Goal: Task Accomplishment & Management: Use online tool/utility

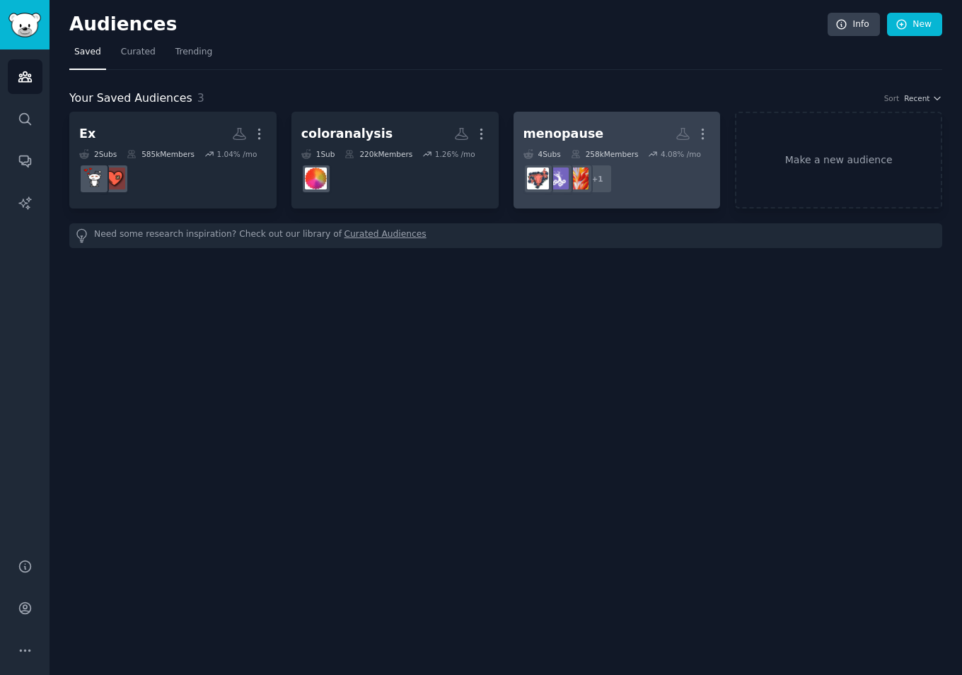
click at [630, 163] on dd "+ 1" at bounding box center [616, 179] width 187 height 40
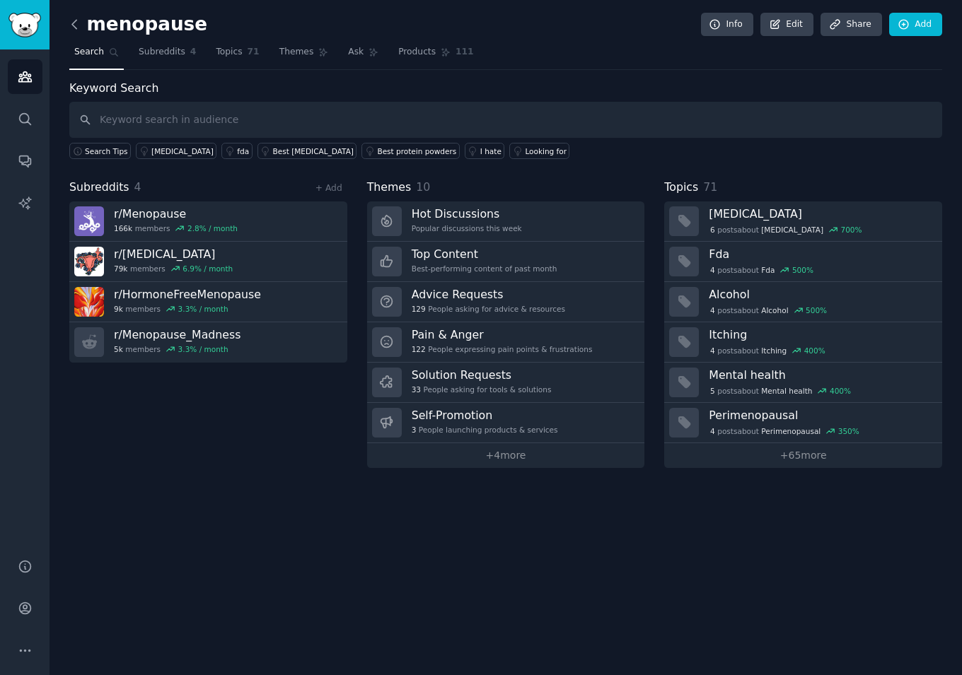
click at [78, 25] on icon at bounding box center [74, 24] width 15 height 15
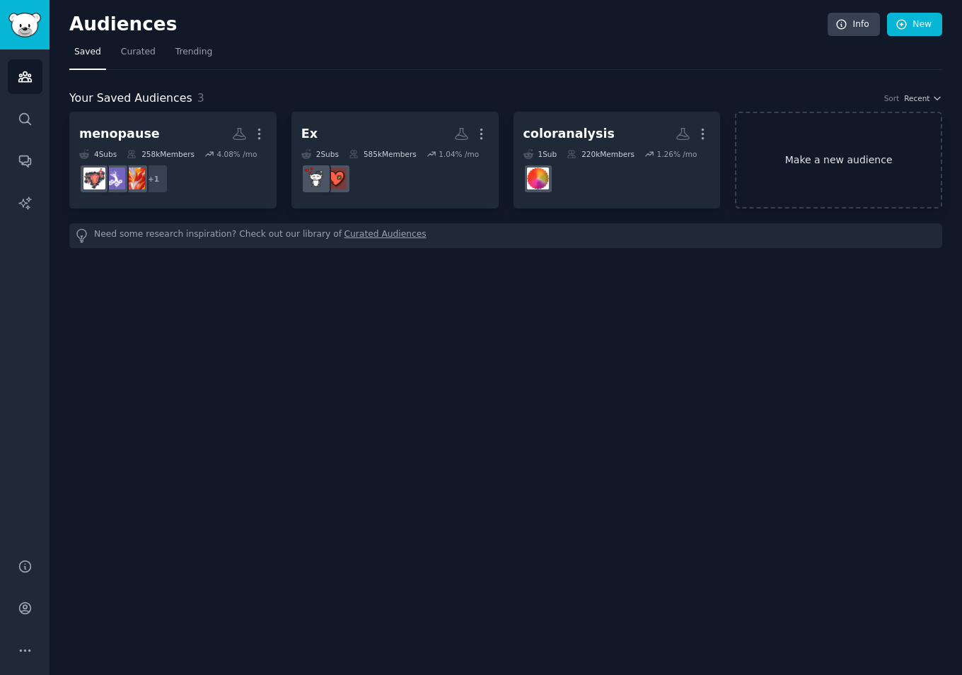
click at [803, 170] on link "Make a new audience" at bounding box center [838, 160] width 207 height 97
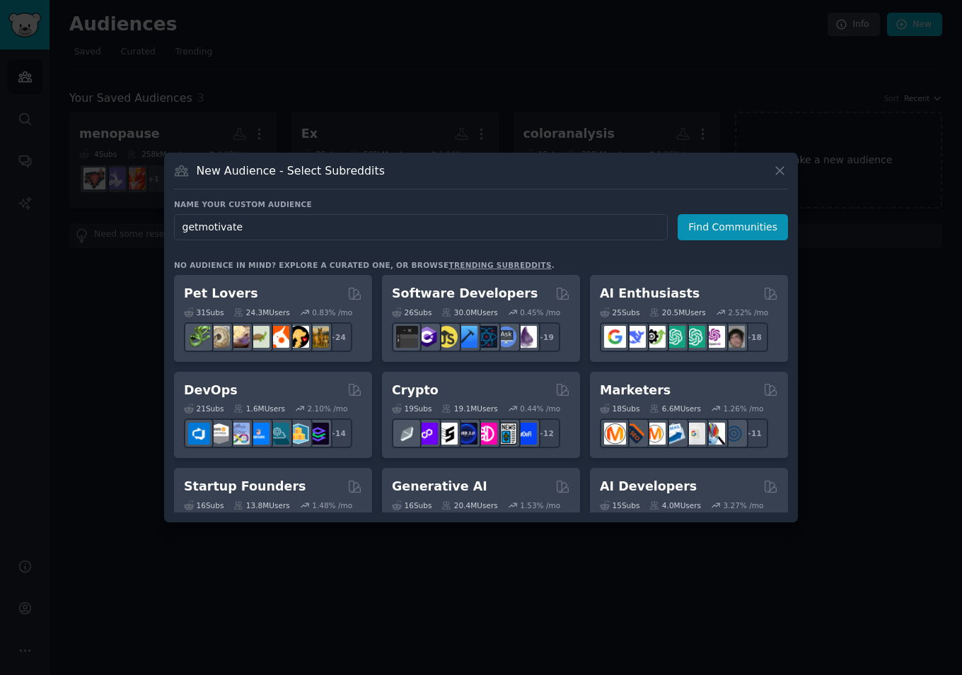
type input "getmotivated"
click button "Find Communities" at bounding box center [732, 227] width 110 height 26
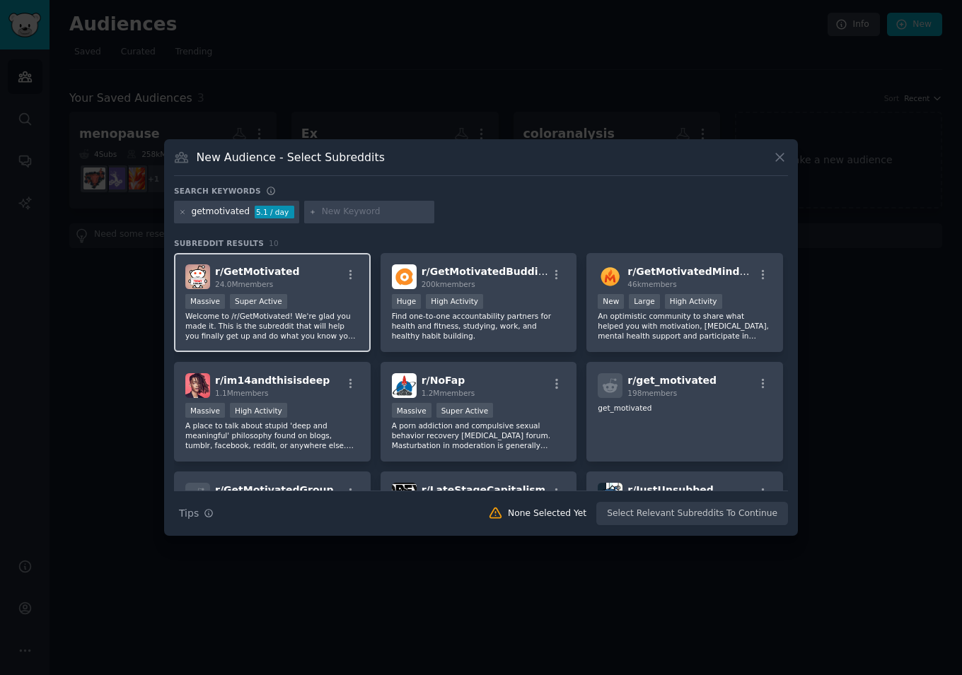
click at [303, 282] on div "r/ GetMotivated 24.0M members" at bounding box center [272, 276] width 174 height 25
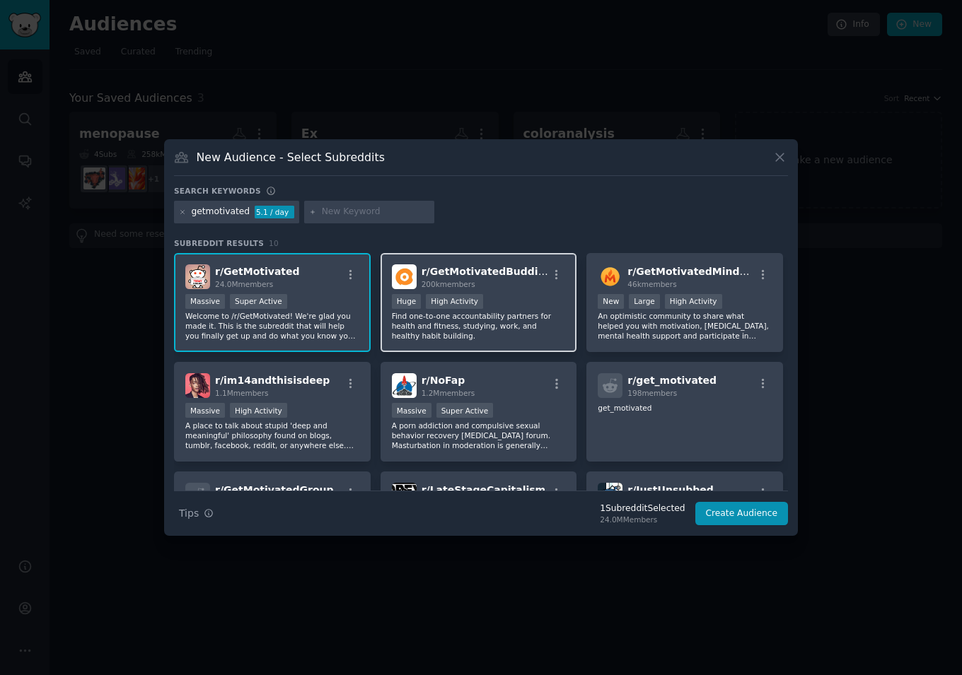
click at [559, 299] on div ">= 80th percentile for submissions / day Huge High Activity" at bounding box center [479, 303] width 174 height 18
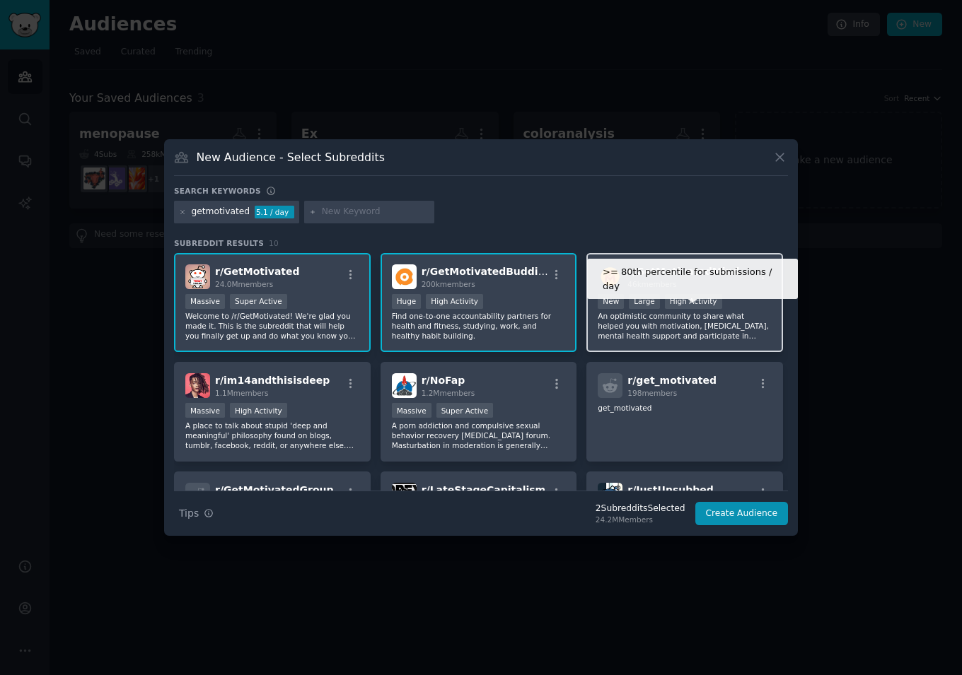
click at [709, 300] on div "High Activity" at bounding box center [693, 301] width 57 height 15
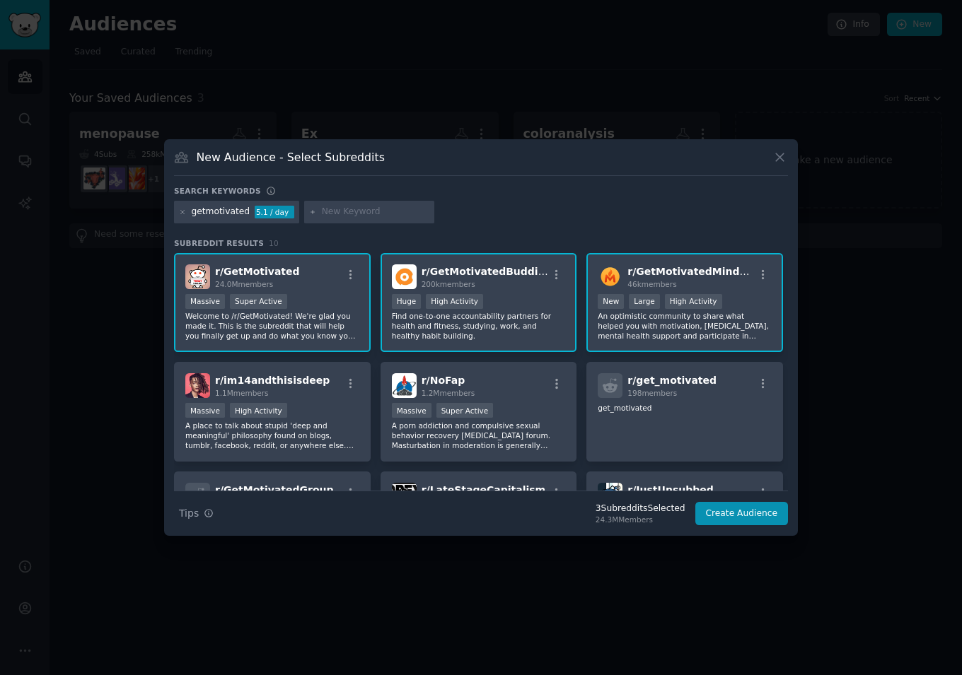
click at [357, 211] on input "text" at bounding box center [375, 212] width 107 height 13
type input "focus"
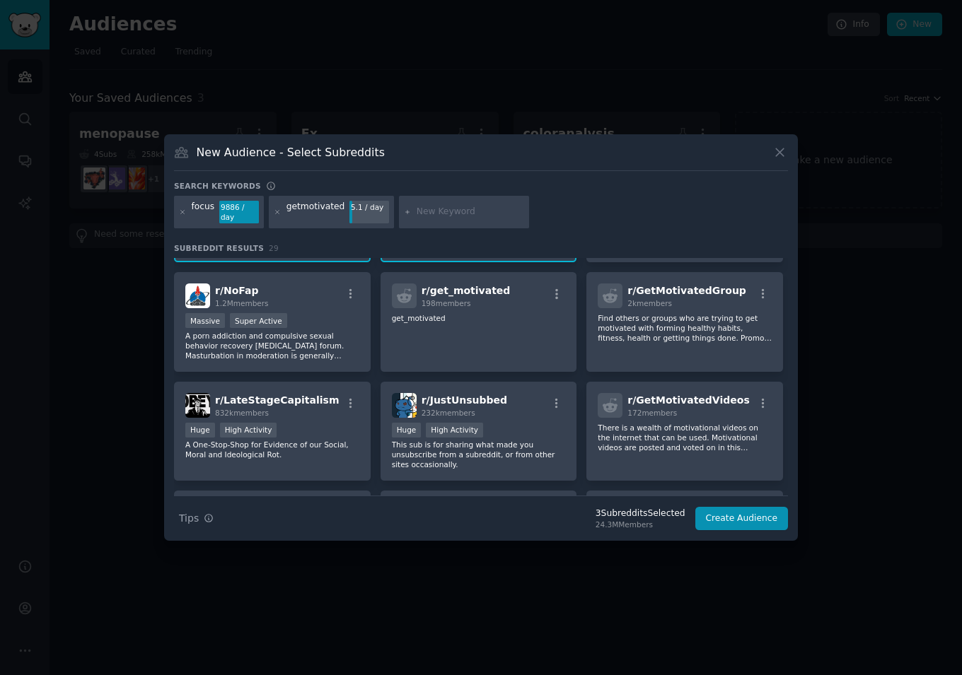
scroll to position [331, 0]
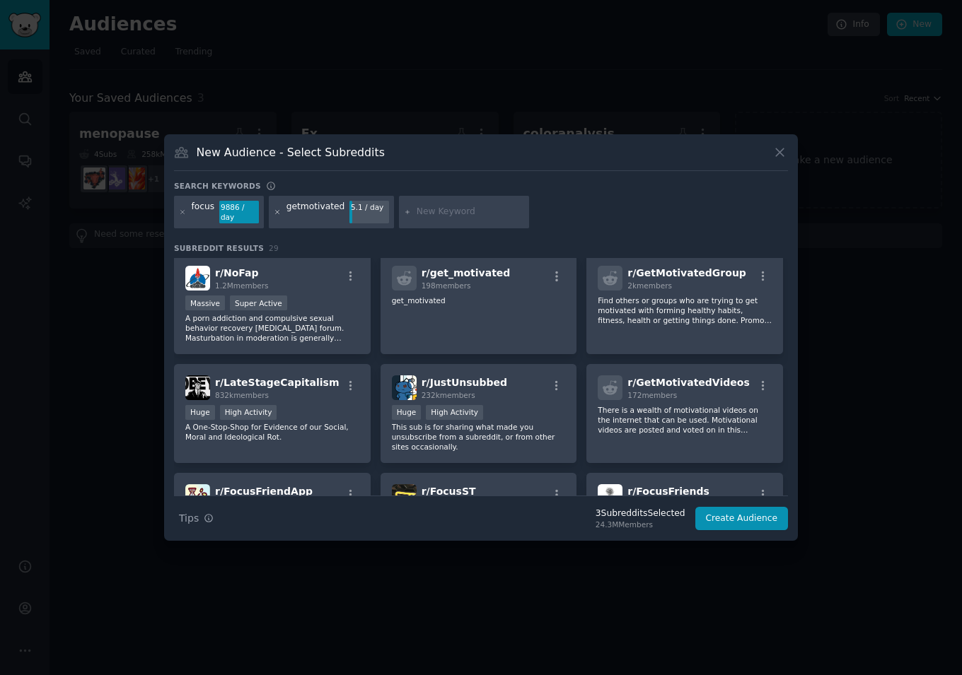
click at [275, 211] on icon at bounding box center [278, 213] width 8 height 8
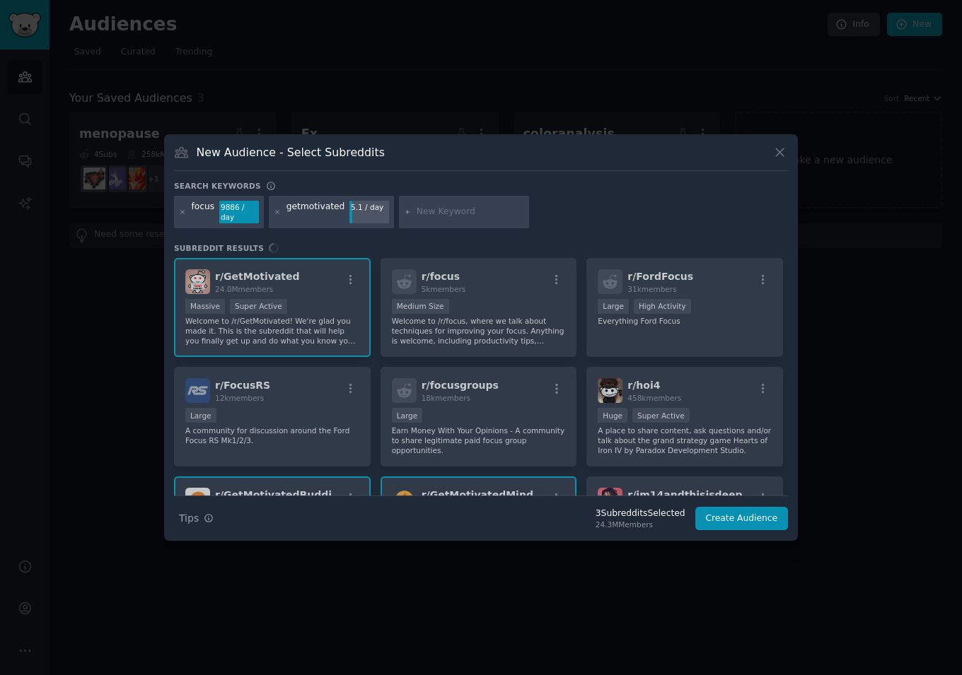
click at [446, 221] on div at bounding box center [464, 212] width 130 height 33
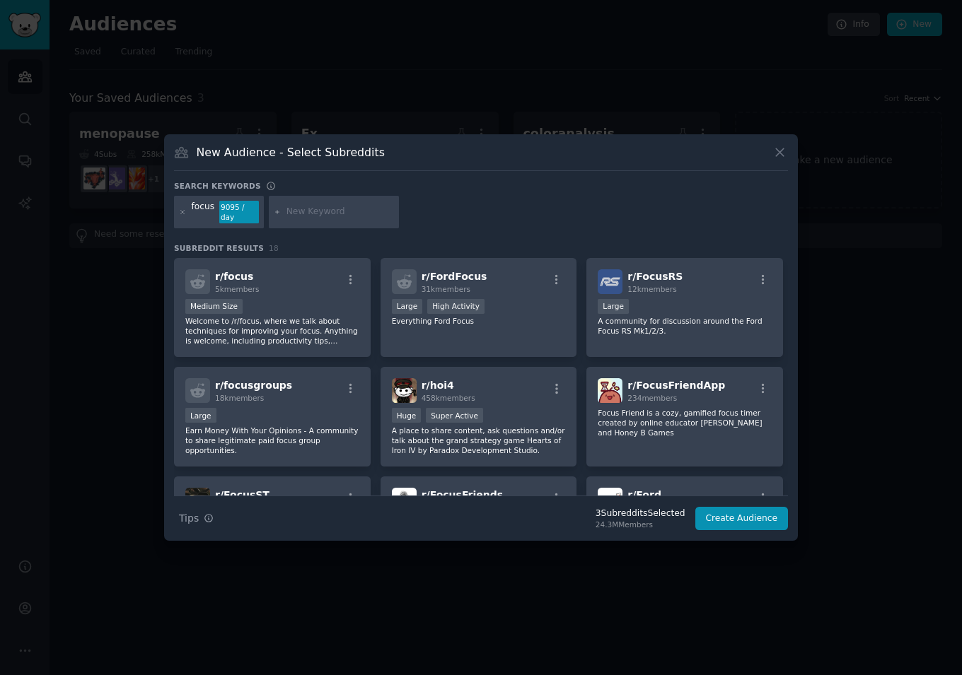
click at [283, 206] on div at bounding box center [334, 212] width 130 height 33
click at [299, 212] on input "text" at bounding box center [339, 212] width 107 height 13
type input "sideprojects"
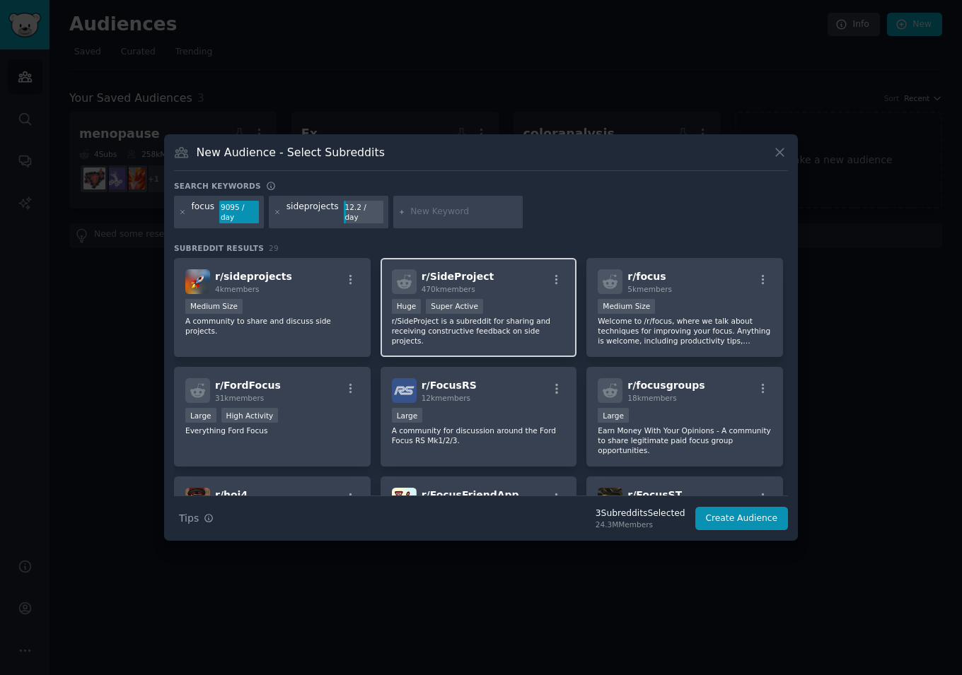
click at [530, 301] on div ">= 95th percentile for submissions / day Huge Super Active" at bounding box center [479, 308] width 174 height 18
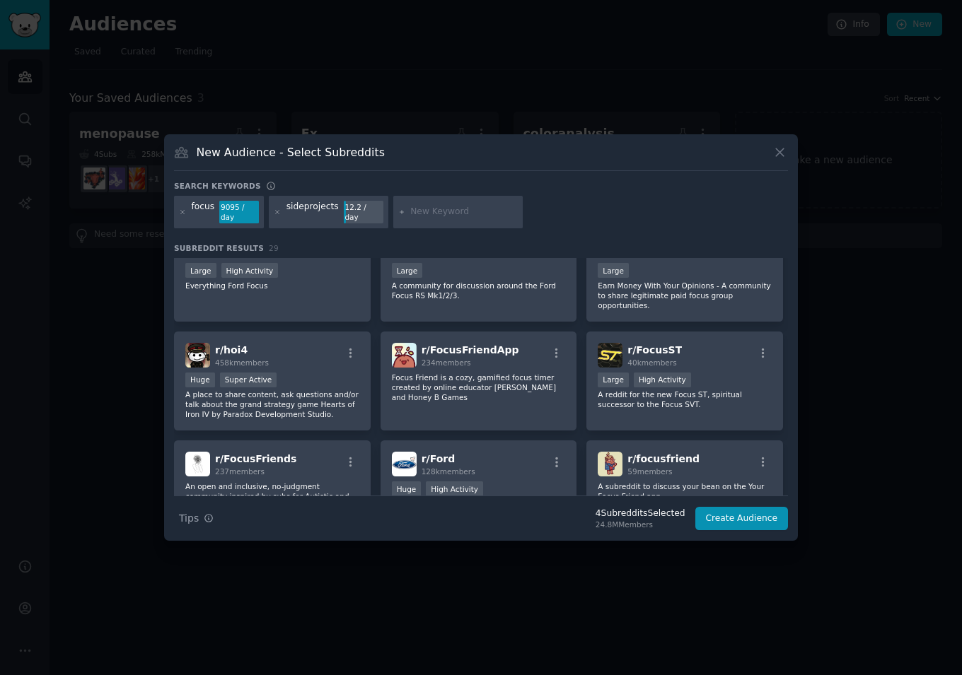
scroll to position [146, 0]
click at [724, 519] on button "Create Audience" at bounding box center [741, 519] width 93 height 24
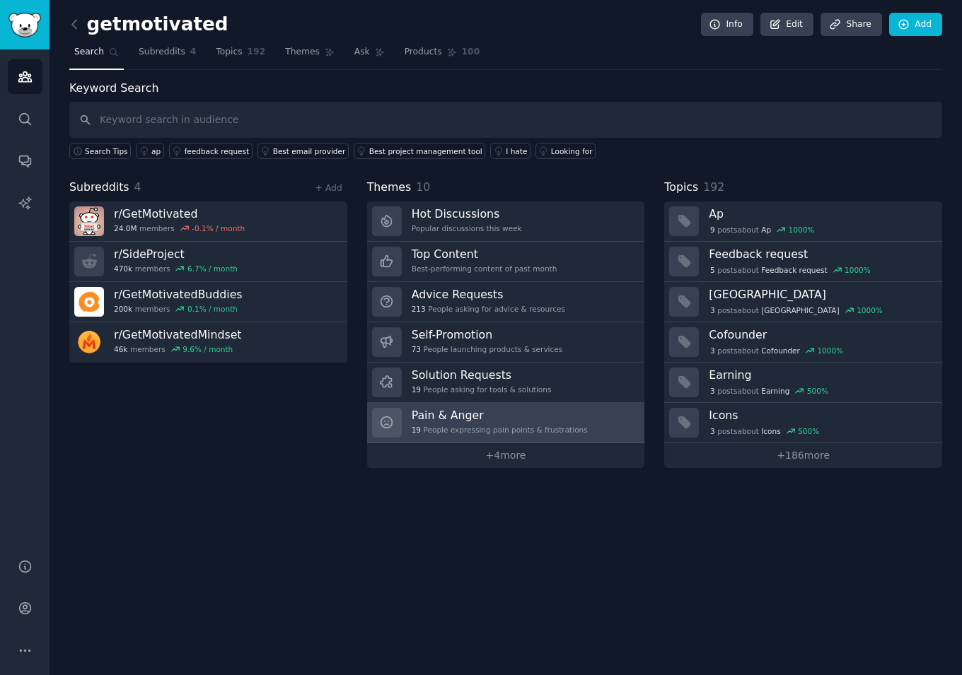
click at [475, 426] on div "19 People expressing pain points & frustrations" at bounding box center [500, 430] width 176 height 10
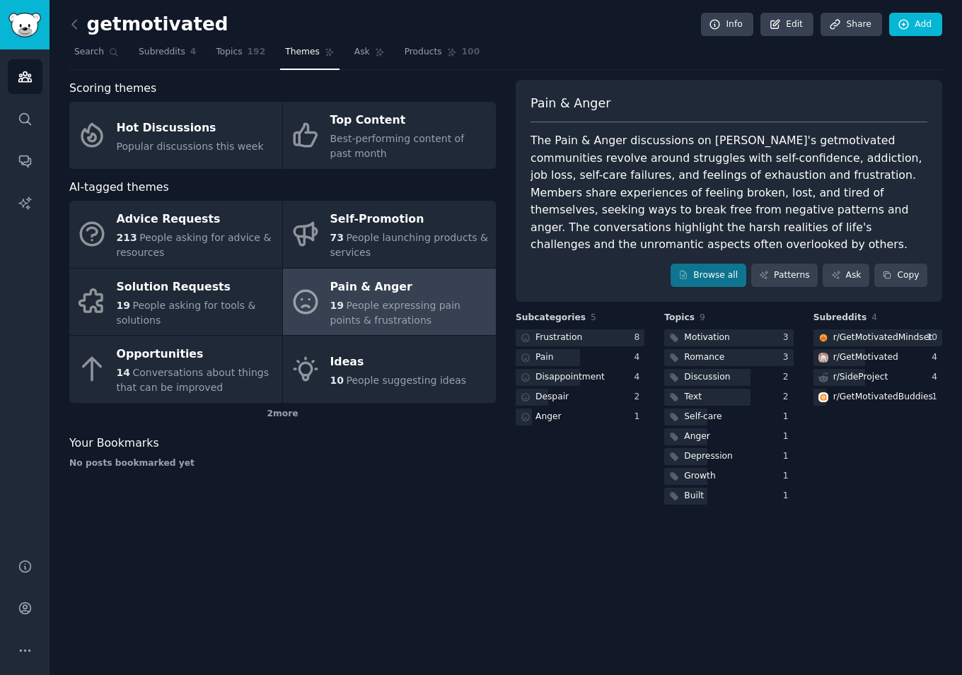
click at [614, 194] on div "The Pain & Anger discussions on [PERSON_NAME]'s getmotivated communities revolv…" at bounding box center [728, 193] width 397 height 122
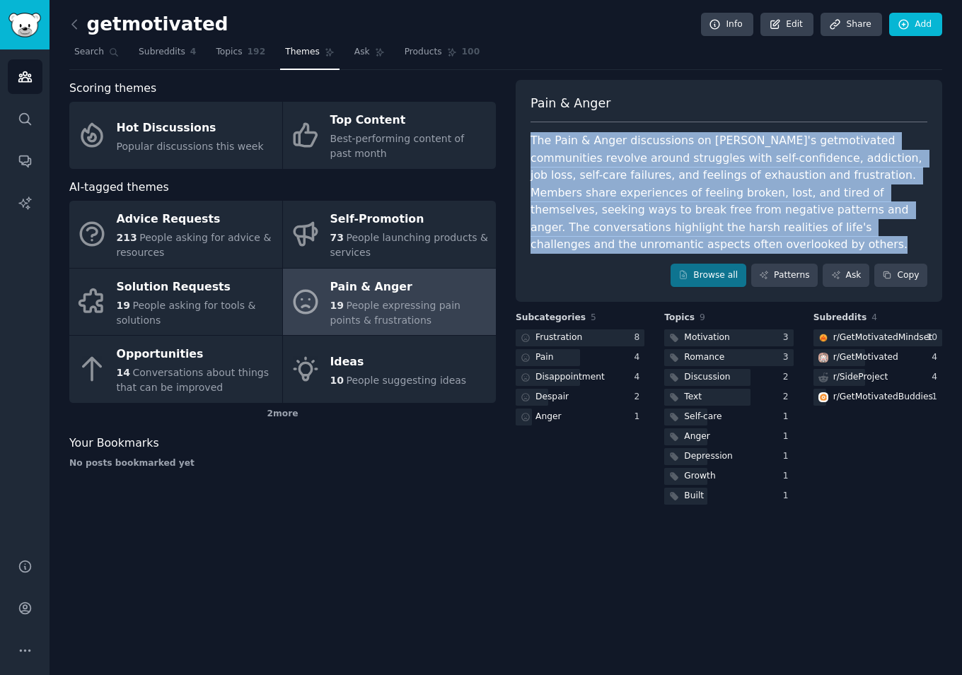
click at [614, 194] on div "The Pain & Anger discussions on [PERSON_NAME]'s getmotivated communities revolv…" at bounding box center [728, 193] width 397 height 122
copy div "The Pain & Anger discussions on [PERSON_NAME]'s getmotivated communities revolv…"
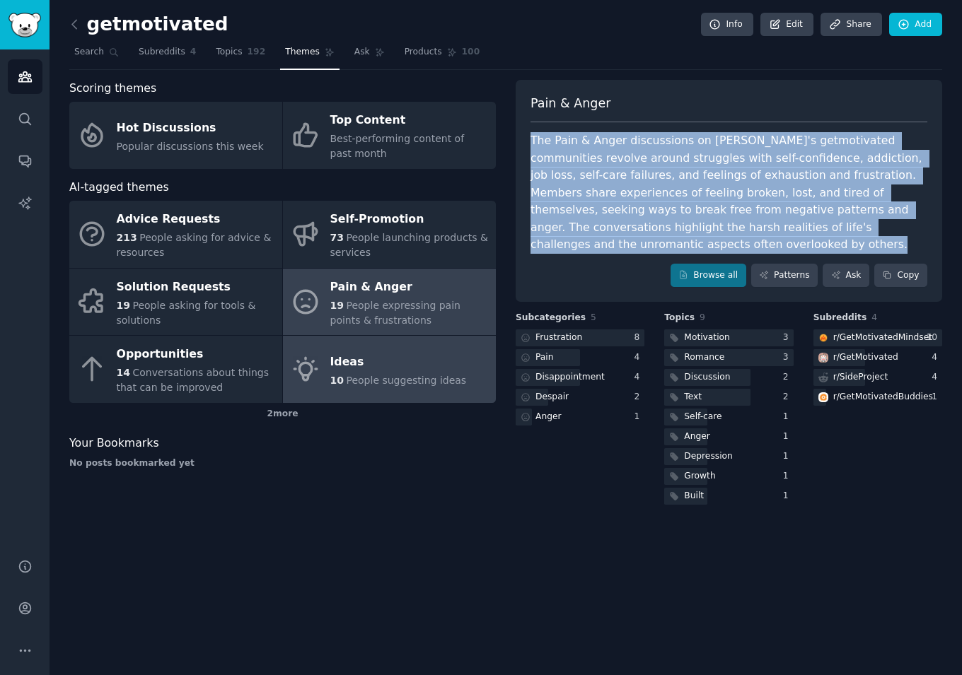
click at [380, 355] on div "Ideas" at bounding box center [398, 362] width 136 height 23
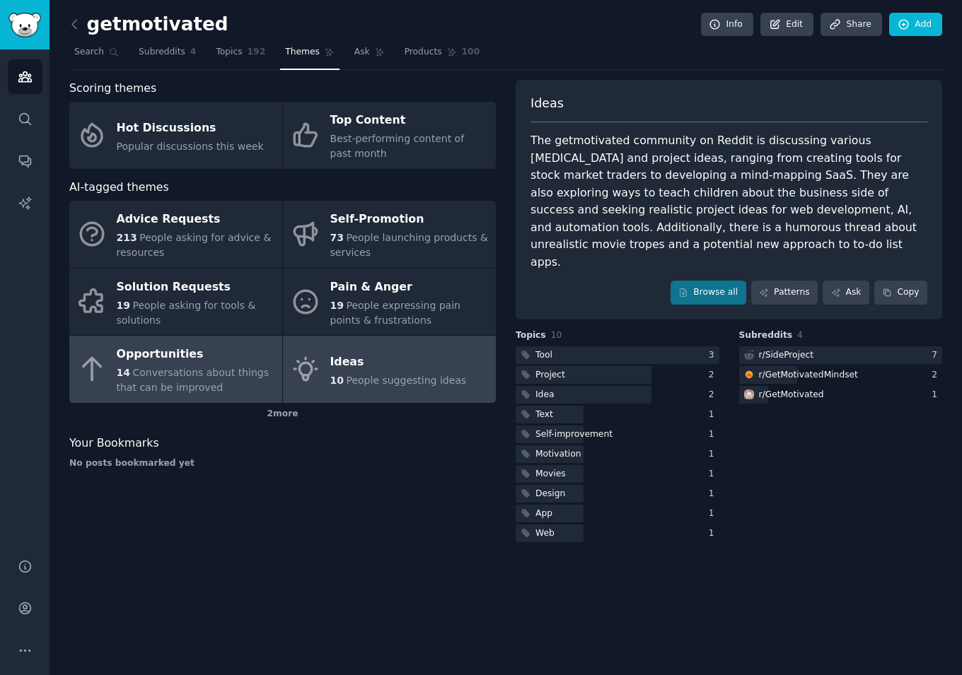
click at [215, 345] on div "Opportunities" at bounding box center [196, 355] width 158 height 23
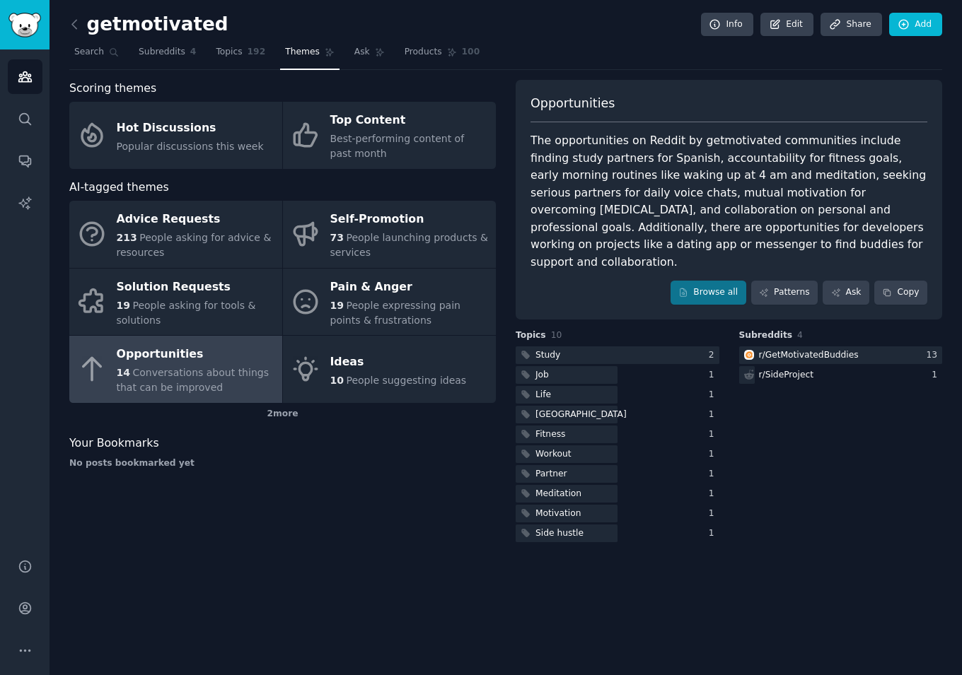
click at [653, 194] on div "The opportunities on Reddit by getmotivated communities include finding study p…" at bounding box center [728, 201] width 397 height 139
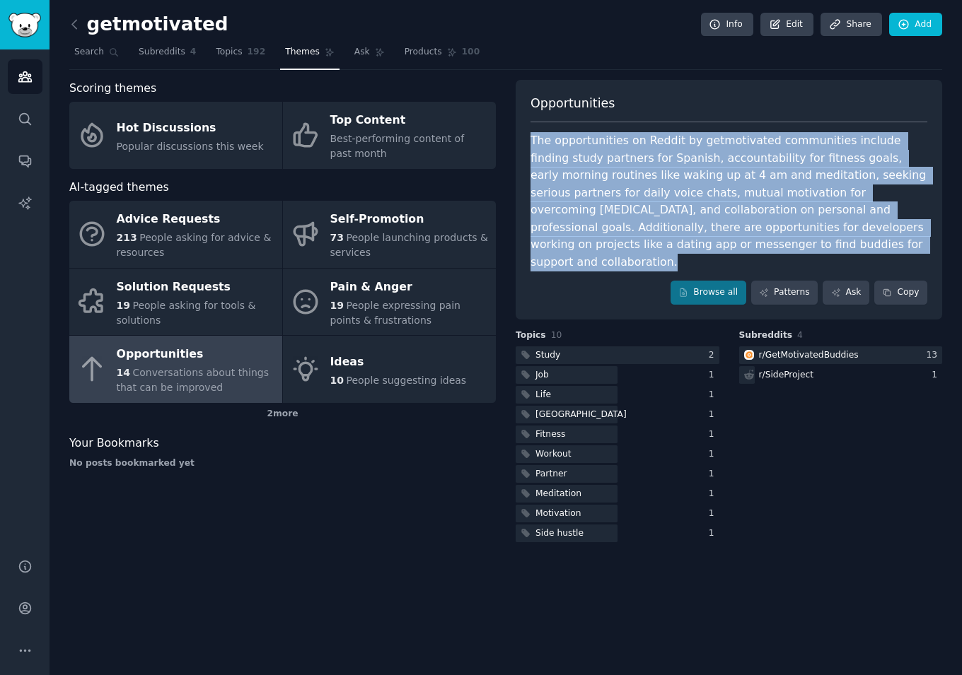
click at [653, 194] on div "The opportunities on Reddit by getmotivated communities include finding study p…" at bounding box center [728, 201] width 397 height 139
copy div "The opportunities on Reddit by getmotivated communities include finding study p…"
